Goal: Task Accomplishment & Management: Manage account settings

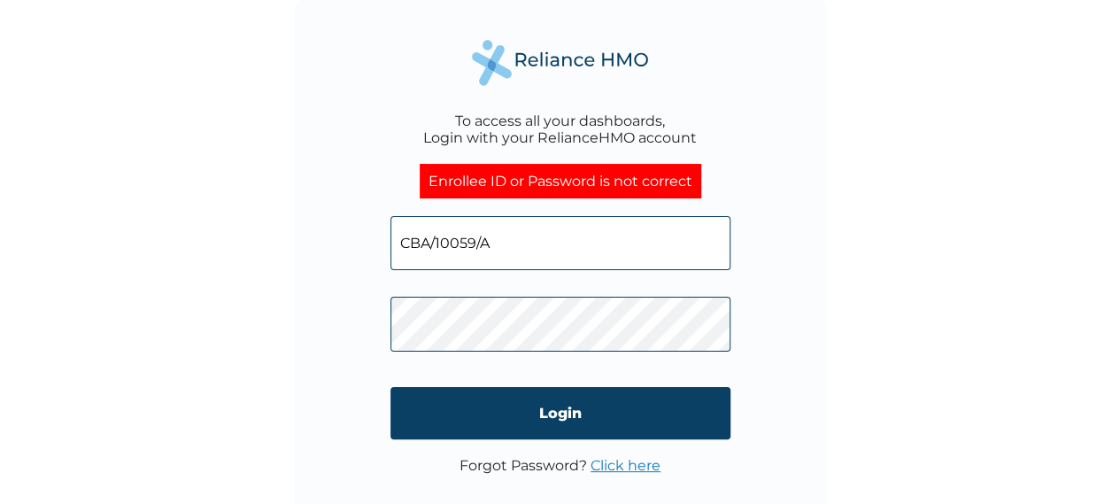
click at [387, 335] on div "To access all your dashboards, Login with your RelianceHMO account Enrollee ID …" at bounding box center [560, 265] width 531 height 531
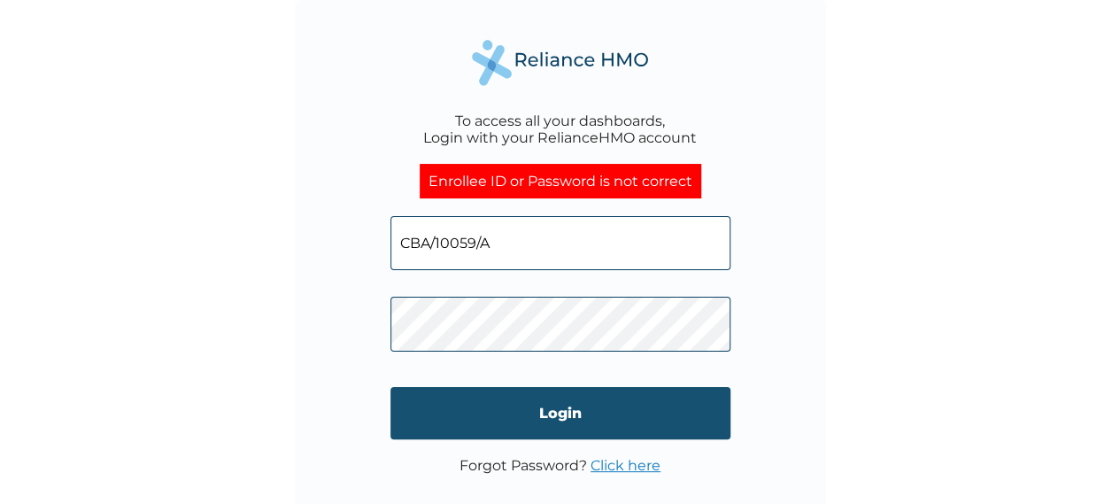
click at [631, 416] on input "Login" at bounding box center [560, 413] width 340 height 52
click at [513, 424] on input "Login" at bounding box center [560, 413] width 340 height 52
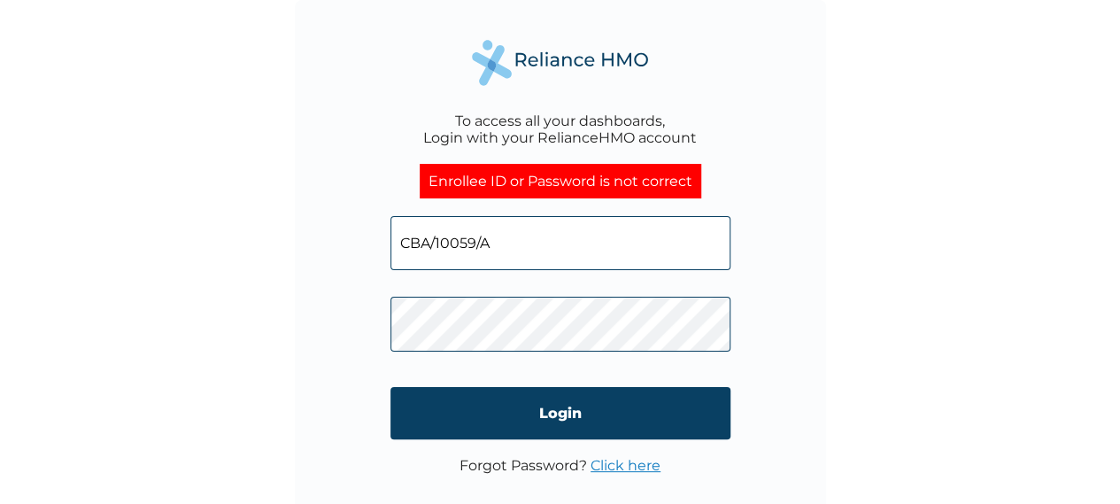
click at [538, 246] on input "CBA/10059/A" at bounding box center [560, 243] width 340 height 54
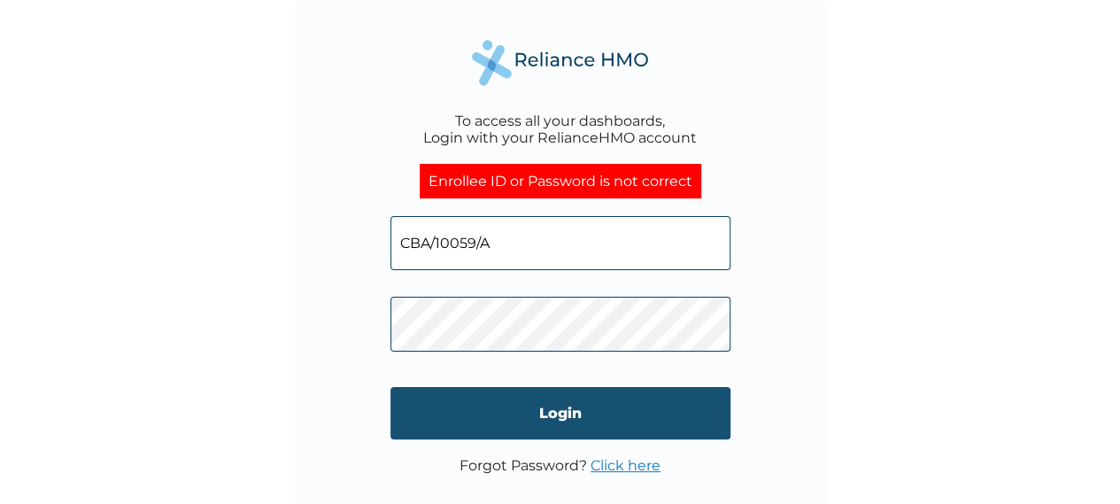
click at [528, 397] on input "Login" at bounding box center [560, 413] width 340 height 52
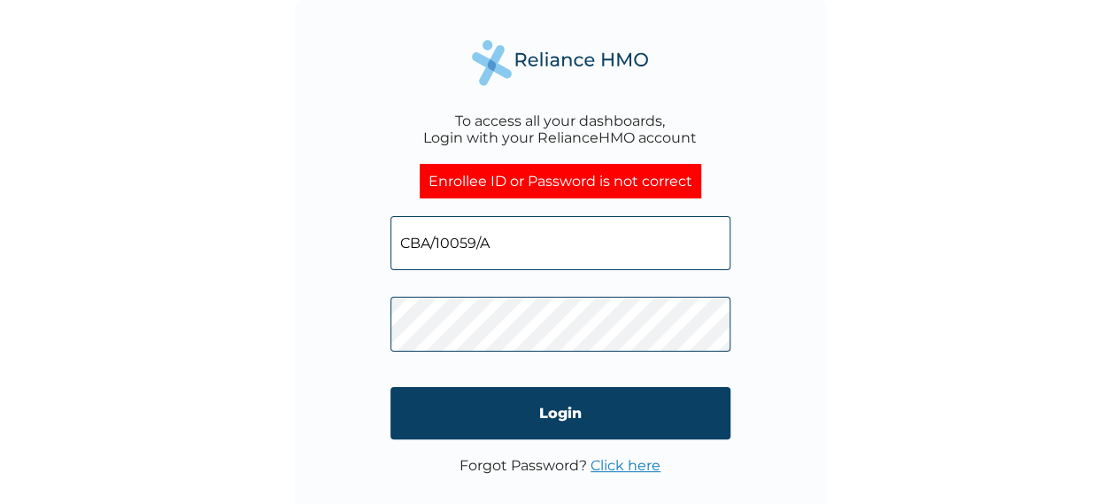
click at [644, 242] on input "CBA/10059/A" at bounding box center [560, 243] width 340 height 54
click at [894, 303] on div "To access all your dashboards, Login with your RelianceHMO account Enrollee ID …" at bounding box center [560, 252] width 1120 height 504
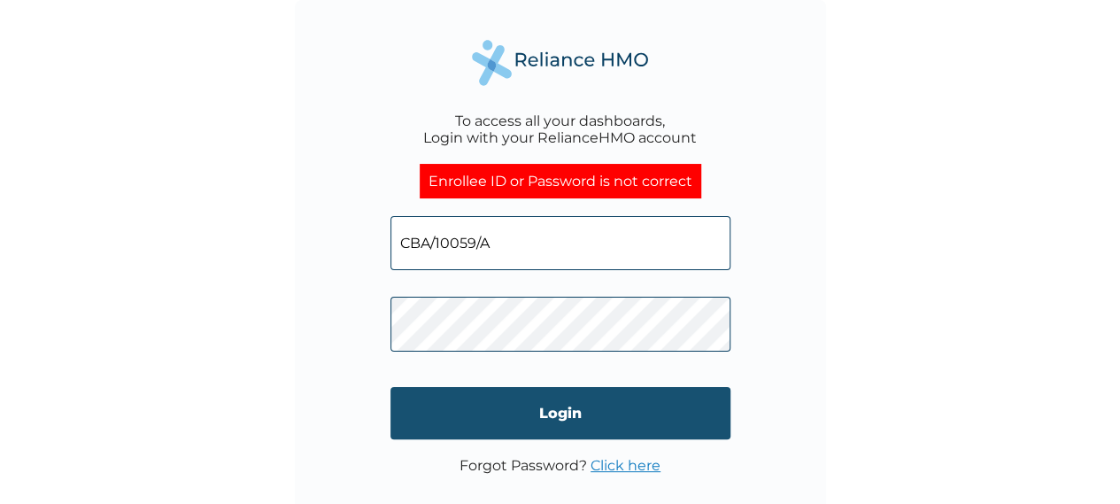
click at [517, 402] on input "Login" at bounding box center [560, 413] width 340 height 52
click at [506, 407] on input "Login" at bounding box center [560, 413] width 340 height 52
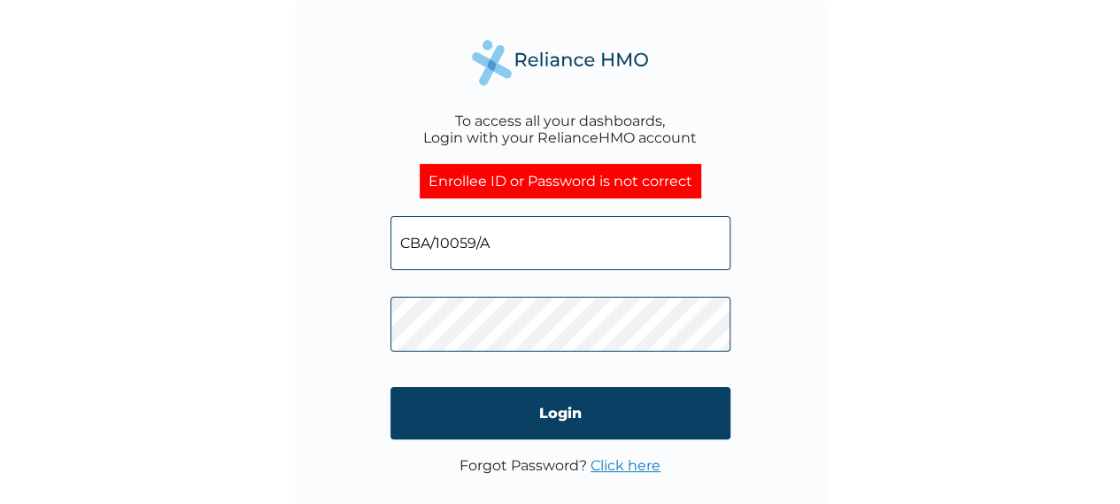
click at [840, 334] on div "To access all your dashboards, Login with your RelianceHMO account Enrollee ID …" at bounding box center [560, 252] width 1120 height 504
